Goal: Communication & Community: Participate in discussion

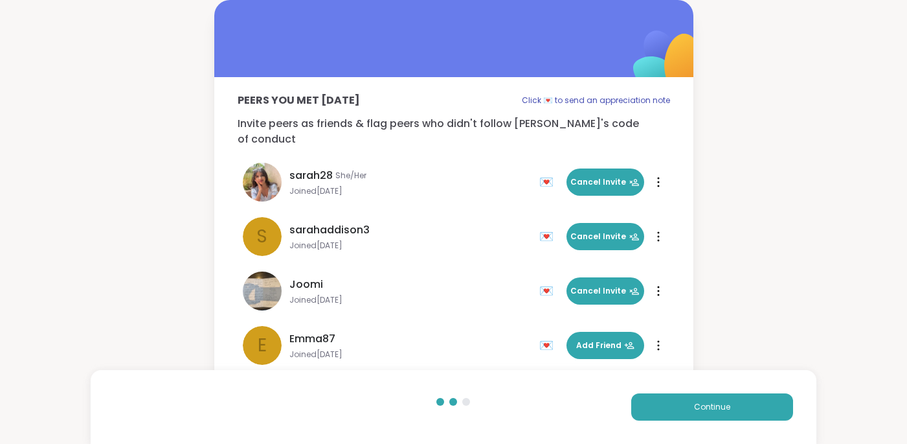
scroll to position [39, 0]
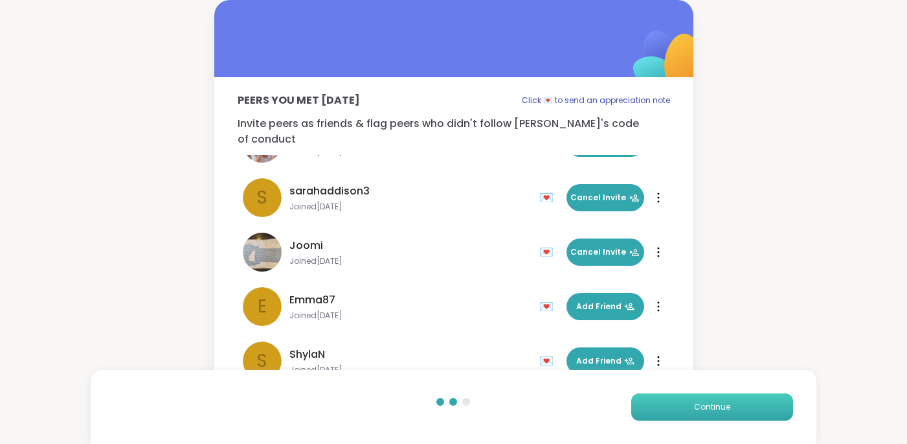
click at [730, 416] on button "Continue" at bounding box center [712, 406] width 162 height 27
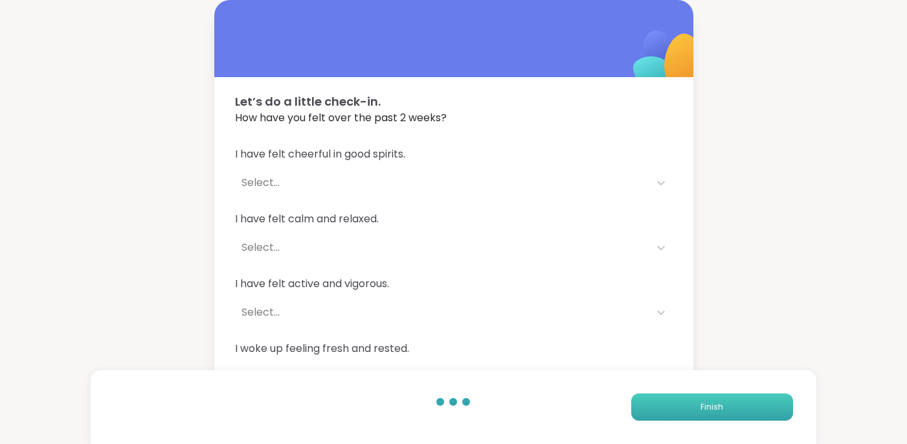
click at [730, 416] on button "Finish" at bounding box center [712, 406] width 162 height 27
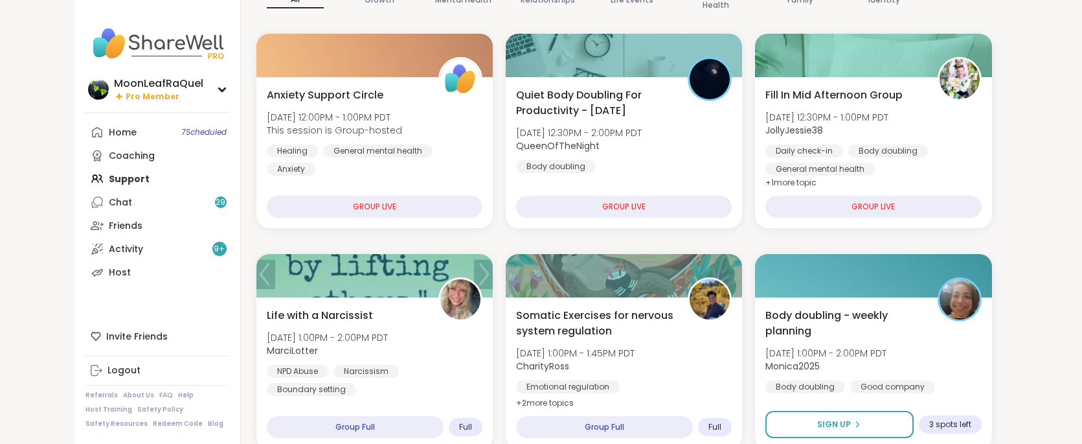
scroll to position [156, 0]
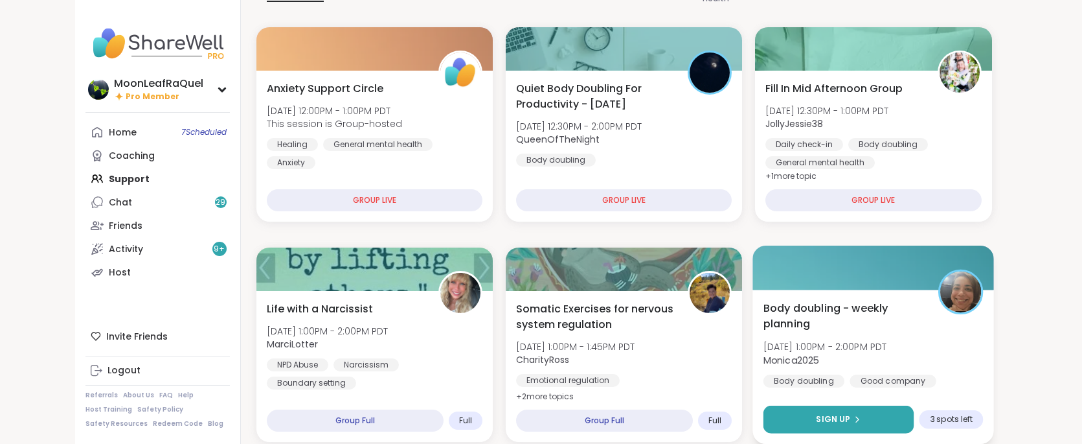
click at [763, 411] on button "Sign Up" at bounding box center [838, 419] width 151 height 28
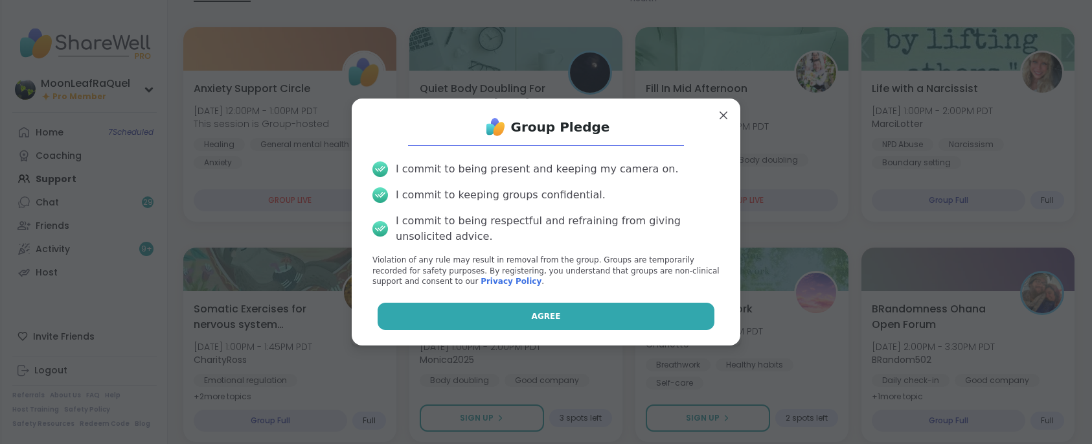
click at [495, 304] on button "Agree" at bounding box center [546, 315] width 337 height 27
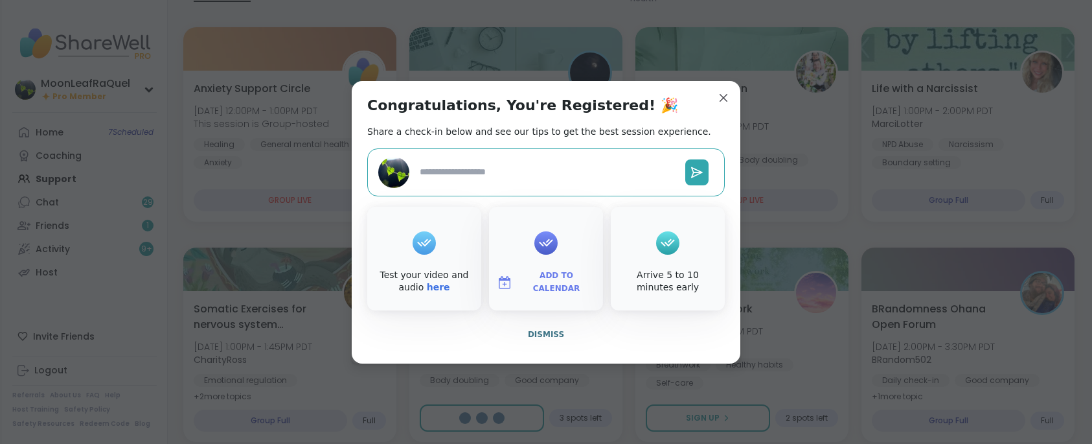
type textarea "*"
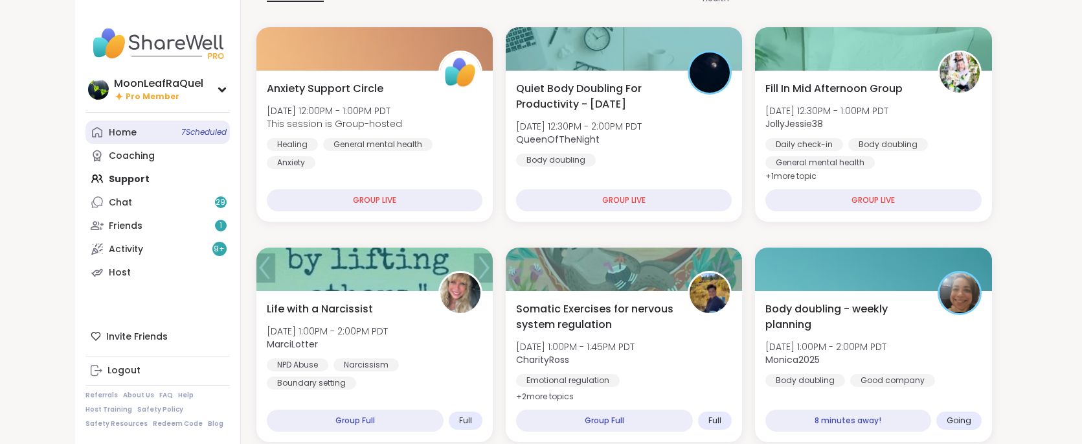
scroll to position [187, 0]
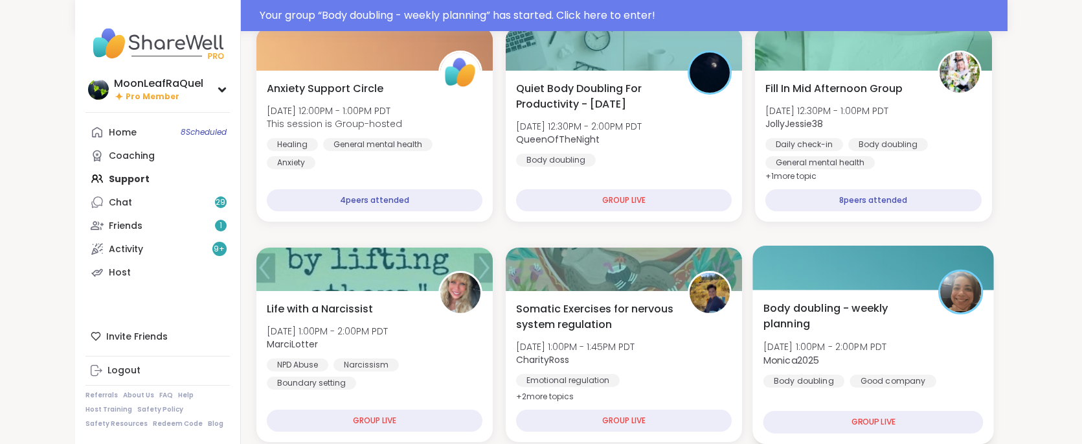
click at [753, 284] on div at bounding box center [874, 267] width 242 height 44
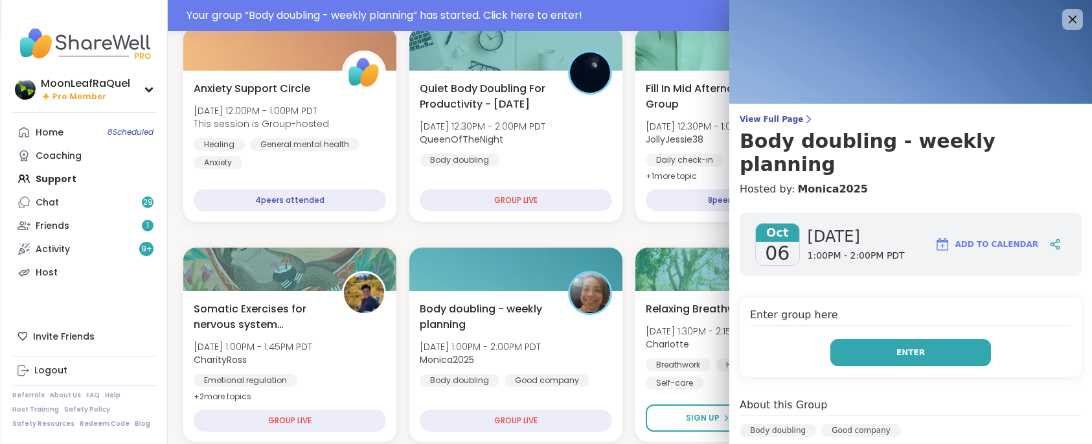
click at [850, 339] on button "Enter" at bounding box center [910, 352] width 161 height 27
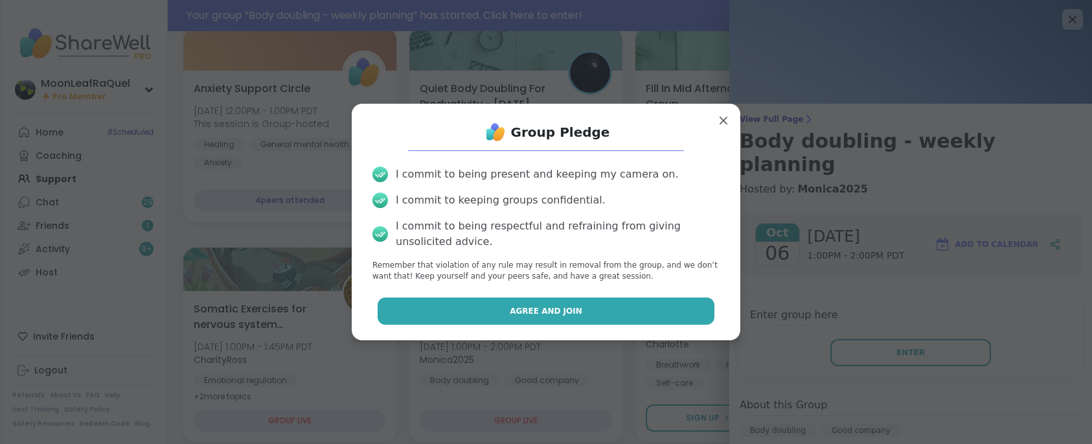
click at [515, 308] on span "Agree and Join" at bounding box center [546, 311] width 73 height 12
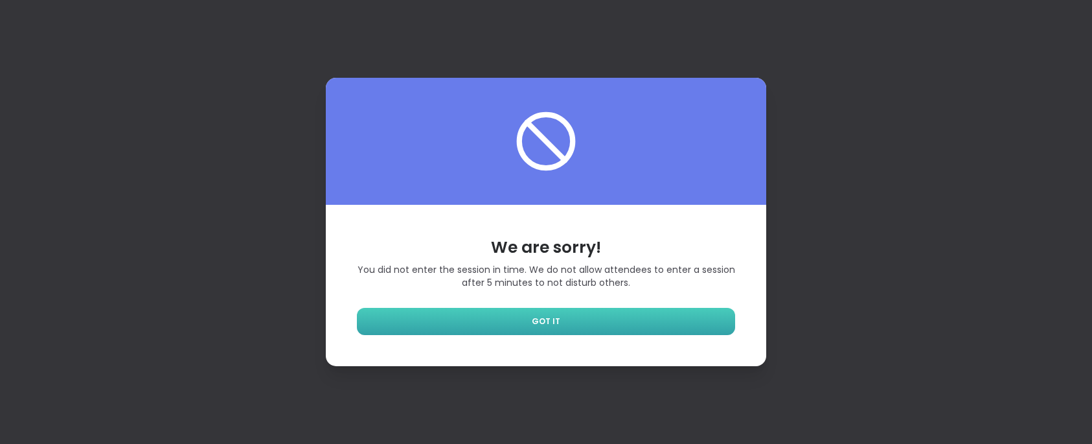
click at [594, 323] on link "GOT IT" at bounding box center [546, 321] width 378 height 27
